Goal: Check status

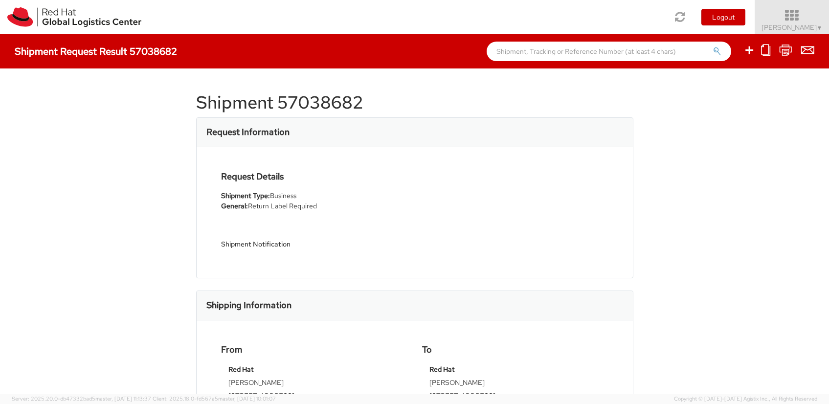
click at [822, 30] on span "▼" at bounding box center [819, 28] width 6 height 8
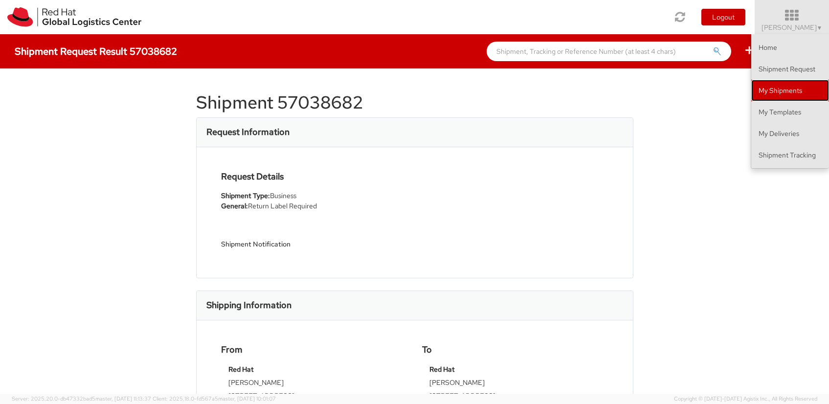
click at [787, 90] on link "My Shipments" at bounding box center [790, 91] width 78 height 22
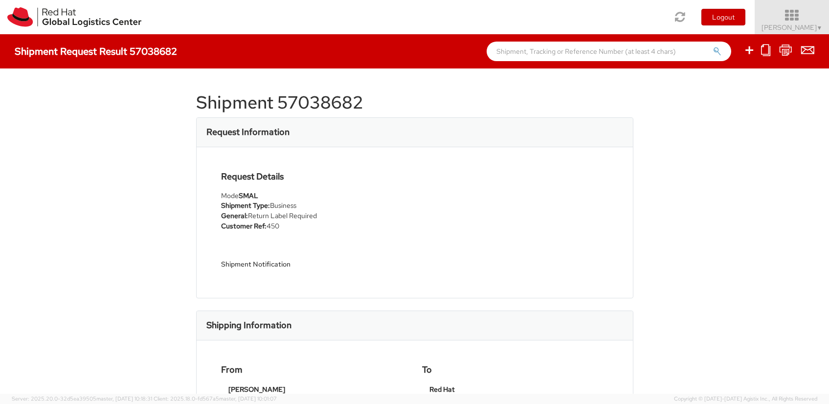
click at [820, 26] on span "▼" at bounding box center [819, 28] width 6 height 8
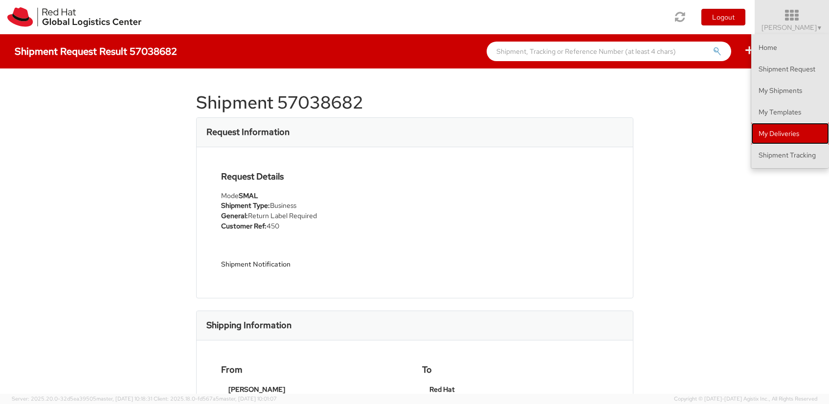
click at [757, 140] on link "My Deliveries" at bounding box center [790, 134] width 78 height 22
